Goal: Task Accomplishment & Management: Manage account settings

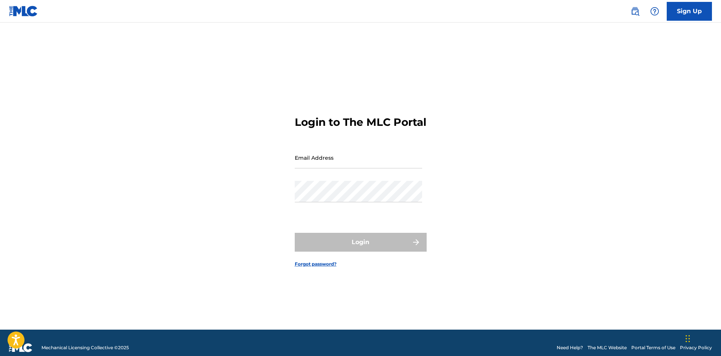
click at [337, 167] on input "Email Address" at bounding box center [358, 157] width 127 height 21
click at [242, 201] on div "Login to The MLC Portal Email Address Password Login Forgot password?" at bounding box center [361, 185] width 528 height 288
click at [331, 169] on input "Email Address" at bounding box center [358, 157] width 127 height 21
click at [273, 203] on div "Login to The MLC Portal Email Address Password Login Forgot password?" at bounding box center [361, 185] width 528 height 288
type input "[EMAIL_ADDRESS][DOMAIN_NAME]"
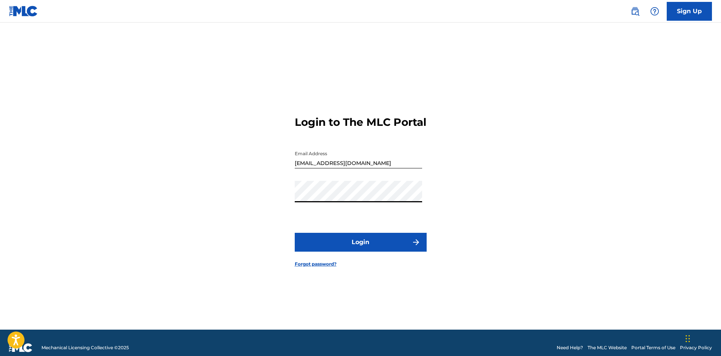
click at [416, 247] on img "submit" at bounding box center [416, 242] width 9 height 9
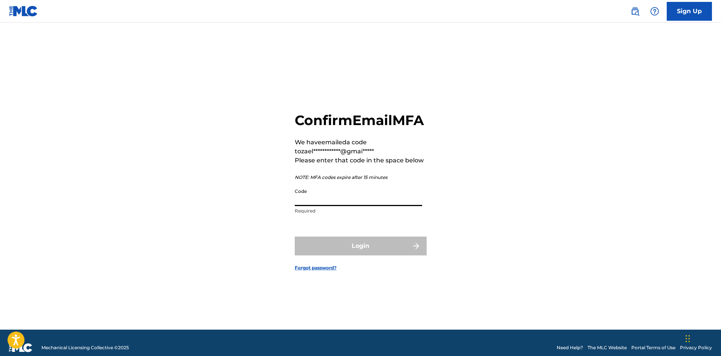
paste input "209050"
type input "209050"
click at [371, 253] on button "Login" at bounding box center [361, 246] width 132 height 19
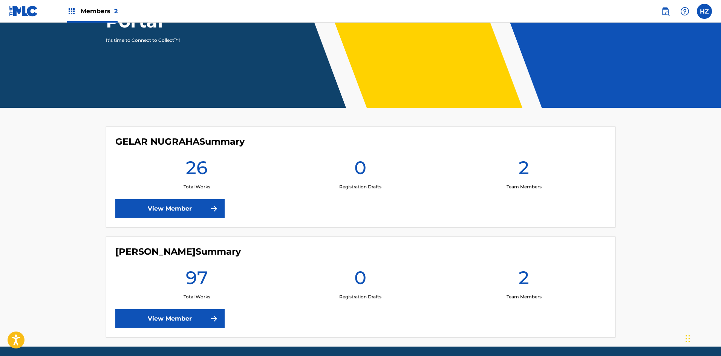
scroll to position [140, 0]
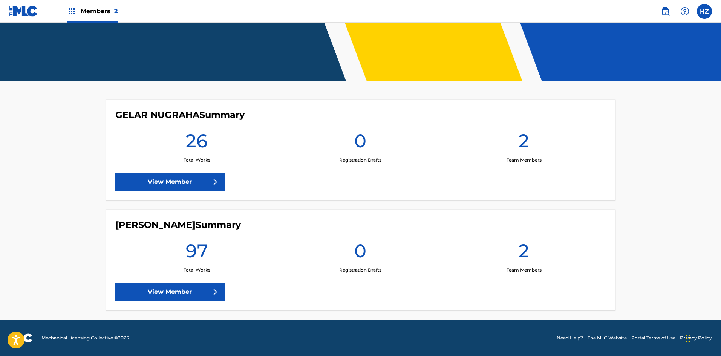
click at [216, 290] on img at bounding box center [214, 292] width 9 height 9
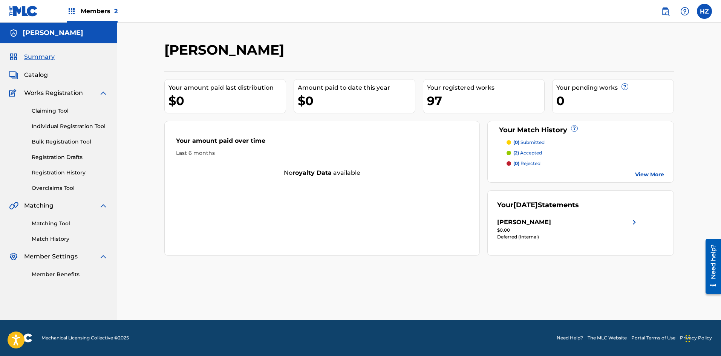
click at [61, 32] on h5 "[PERSON_NAME]" at bounding box center [53, 33] width 61 height 9
click at [74, 8] on img at bounding box center [71, 11] width 9 height 9
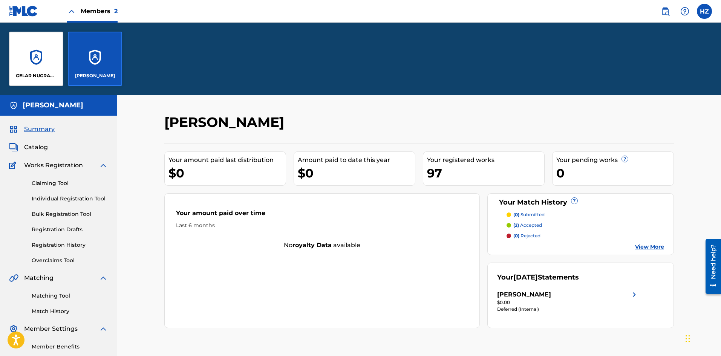
click at [46, 51] on div "GELAR NUGRAHA" at bounding box center [36, 59] width 54 height 54
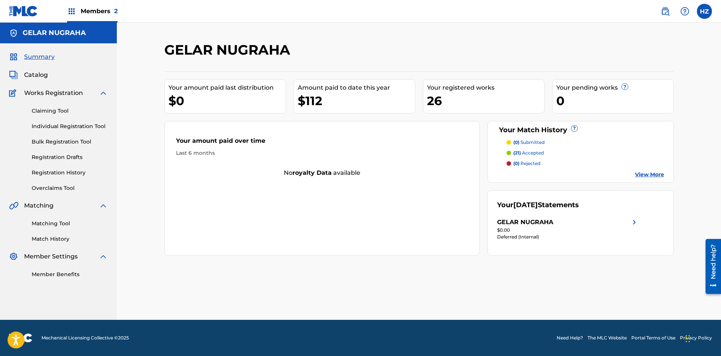
click at [706, 13] on label at bounding box center [704, 11] width 15 height 15
click at [705, 11] on input "HZ [PERSON_NAME] [EMAIL_ADDRESS][DOMAIN_NAME] Notification Preferences Profile …" at bounding box center [705, 11] width 0 height 0
click at [633, 107] on p "Log out" at bounding box center [632, 106] width 18 height 7
click at [705, 11] on input "HZ [PERSON_NAME] [EMAIL_ADDRESS][DOMAIN_NAME] Notification Preferences Profile …" at bounding box center [705, 11] width 0 height 0
